Goal: Communication & Community: Answer question/provide support

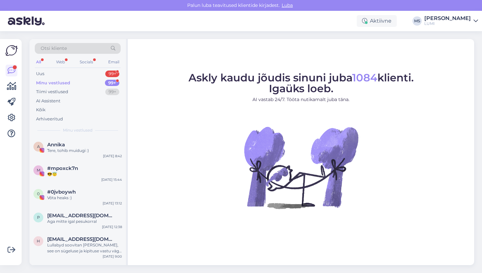
click at [48, 83] on div "Minu vestlused" at bounding box center [53, 83] width 34 height 7
click at [56, 75] on div "Uus 99+" at bounding box center [78, 73] width 86 height 9
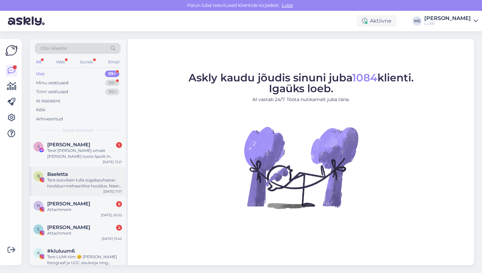
click at [82, 182] on div "Tere sooviksin tulla sügabpuhastav hooldus+mehaaniline hooldus. Näen et online …" at bounding box center [84, 183] width 75 height 12
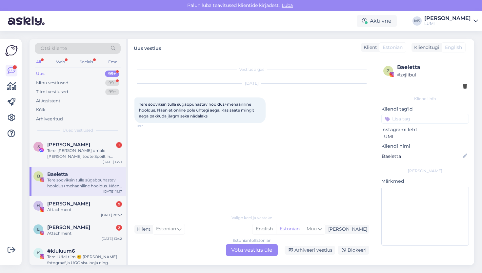
click at [242, 253] on div "Estonian to Estonian Võta vestlus üle" at bounding box center [252, 250] width 52 height 12
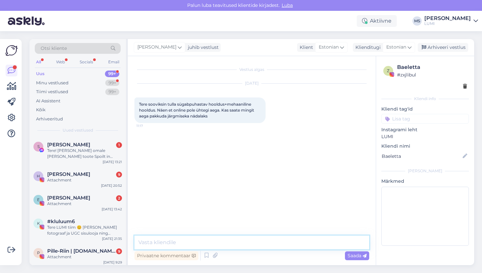
click at [241, 243] on textarea at bounding box center [252, 243] width 235 height 14
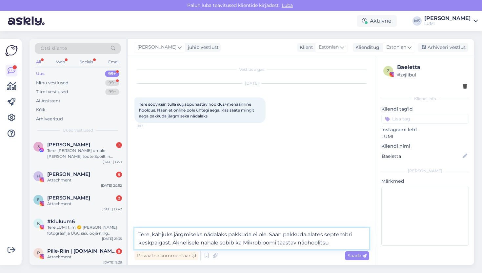
type textarea "Tere, kahjuks järgmiseks nädalaks pakkuda ei ole. Saan pakkuda alates septembri…"
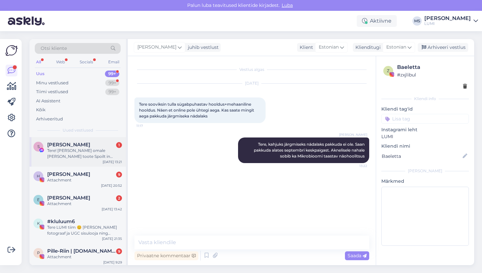
click at [85, 161] on div "S [PERSON_NAME] 1 Tere! [PERSON_NAME] omale [PERSON_NAME] toote Spoilt in [GEOG…" at bounding box center [78, 152] width 96 height 30
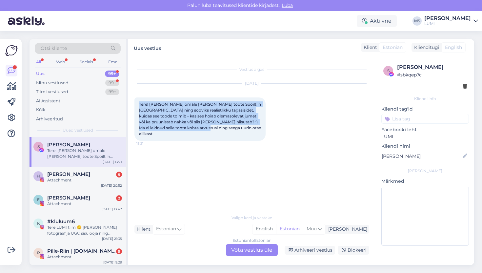
drag, startPoint x: 139, startPoint y: 104, endPoint x: 199, endPoint y: 131, distance: 65.3
click at [199, 131] on div "Tere! [PERSON_NAME] omale [PERSON_NAME] toote Spoilt in [GEOGRAPHIC_DATA] ning …" at bounding box center [200, 118] width 131 height 43
copy span "Tere! [PERSON_NAME] omale [PERSON_NAME] toote Spoilt in [GEOGRAPHIC_DATA] ning …"
